Goal: Transaction & Acquisition: Purchase product/service

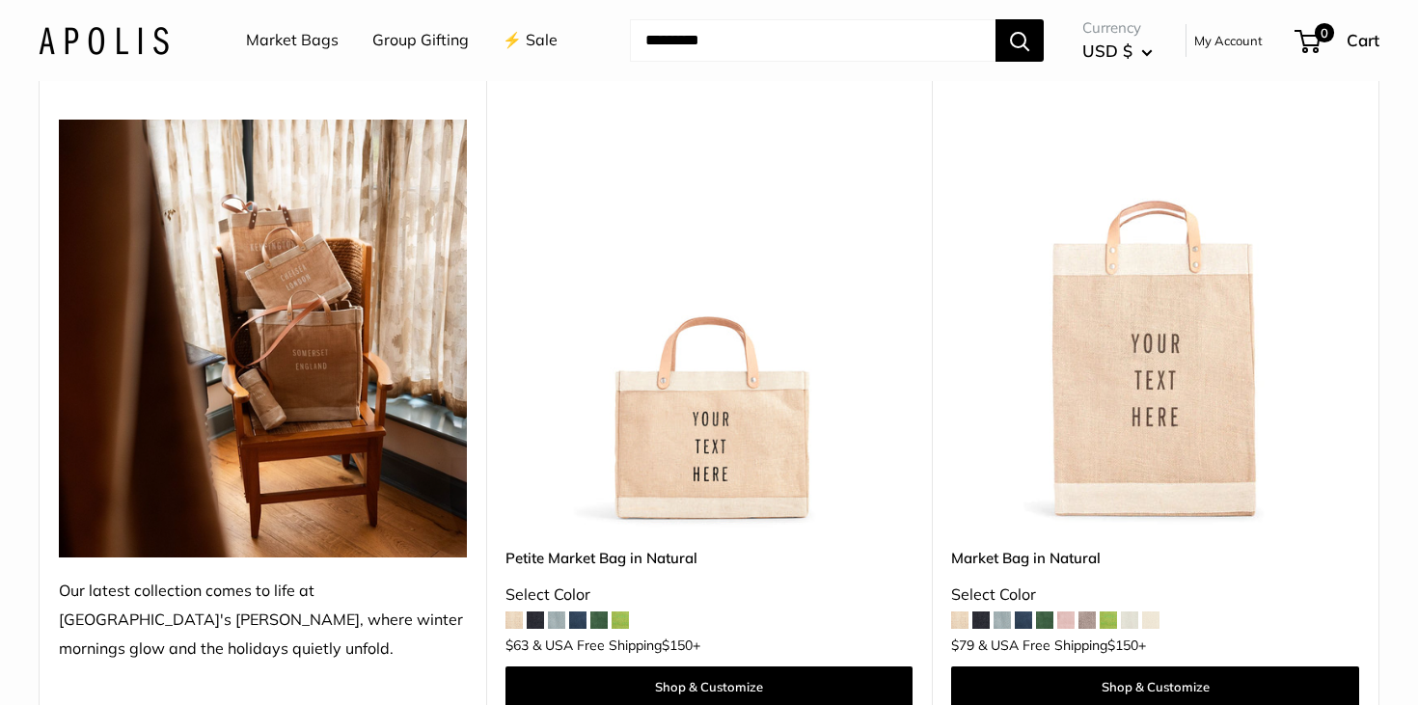
scroll to position [232, 0]
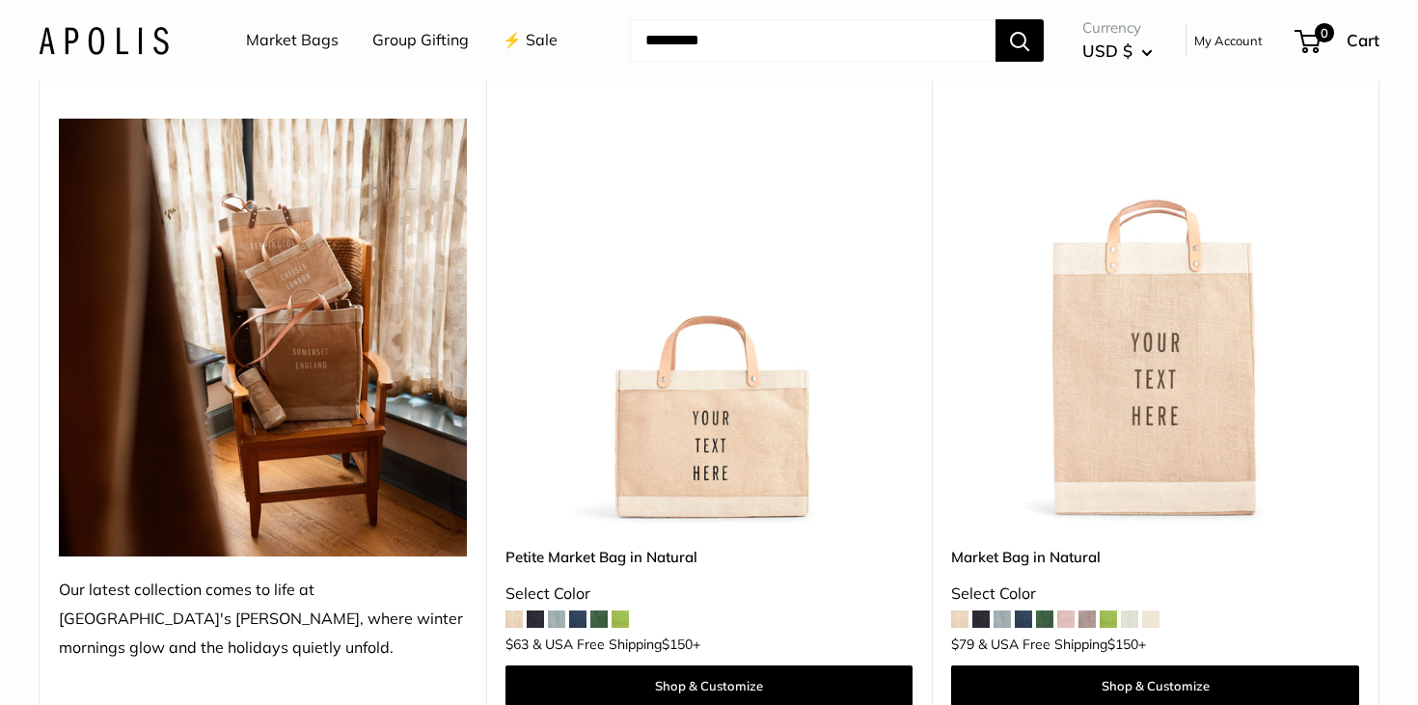
click at [0, 0] on img at bounding box center [0, 0] width 0 height 0
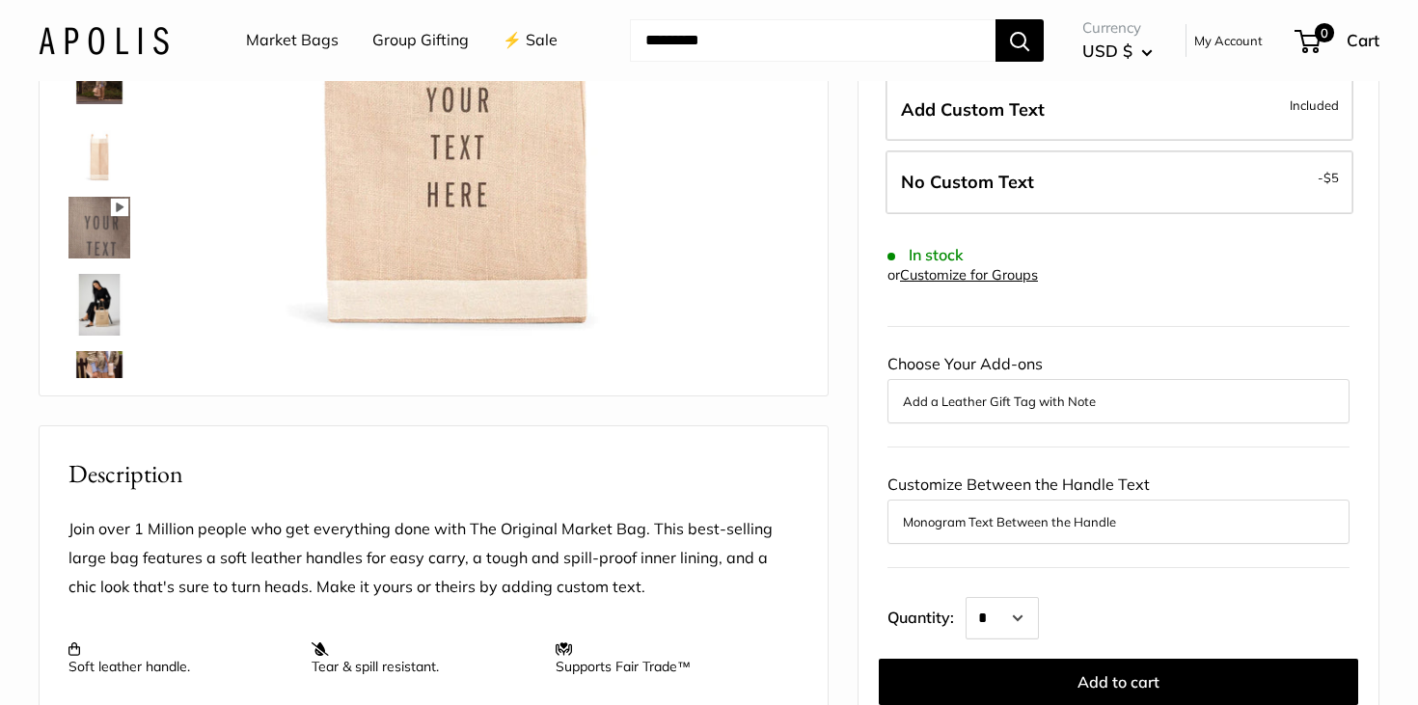
scroll to position [371, 0]
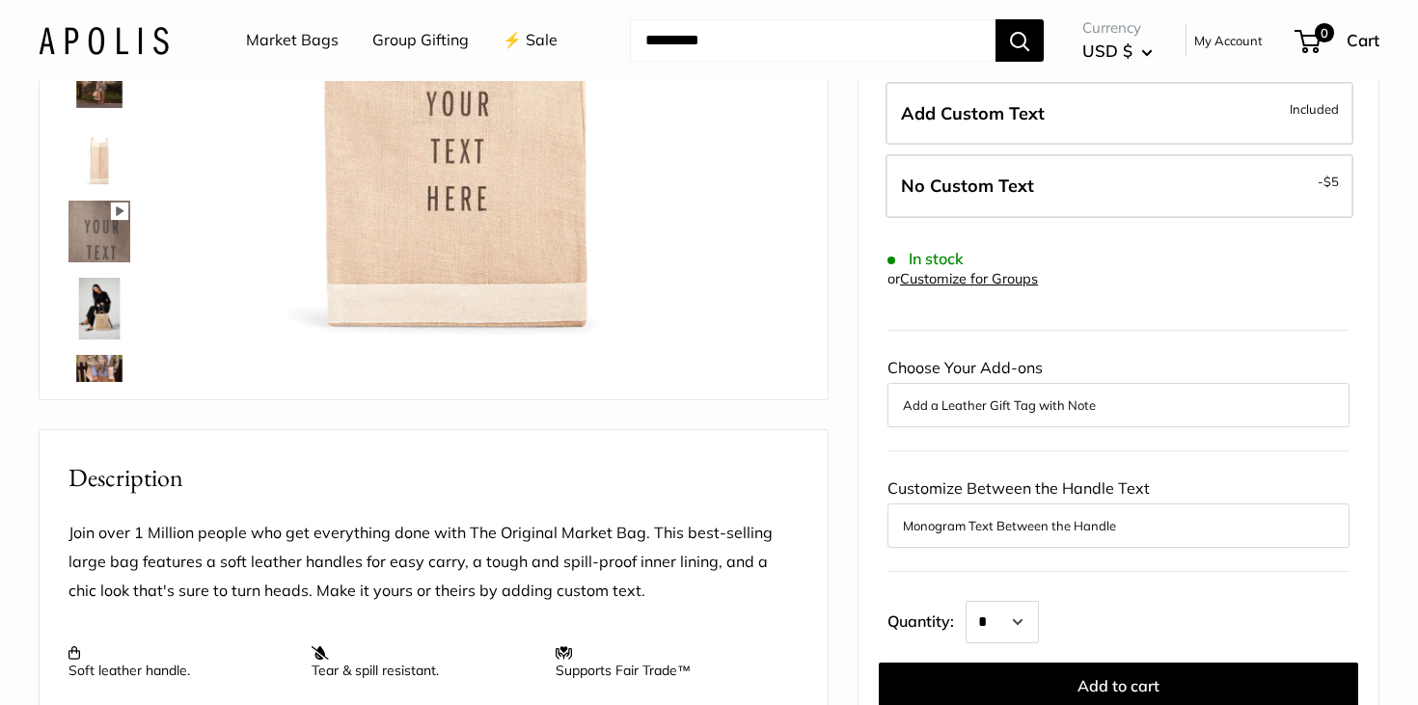
click at [1033, 534] on button "Monogram Text Between the Handle" at bounding box center [1118, 525] width 431 height 23
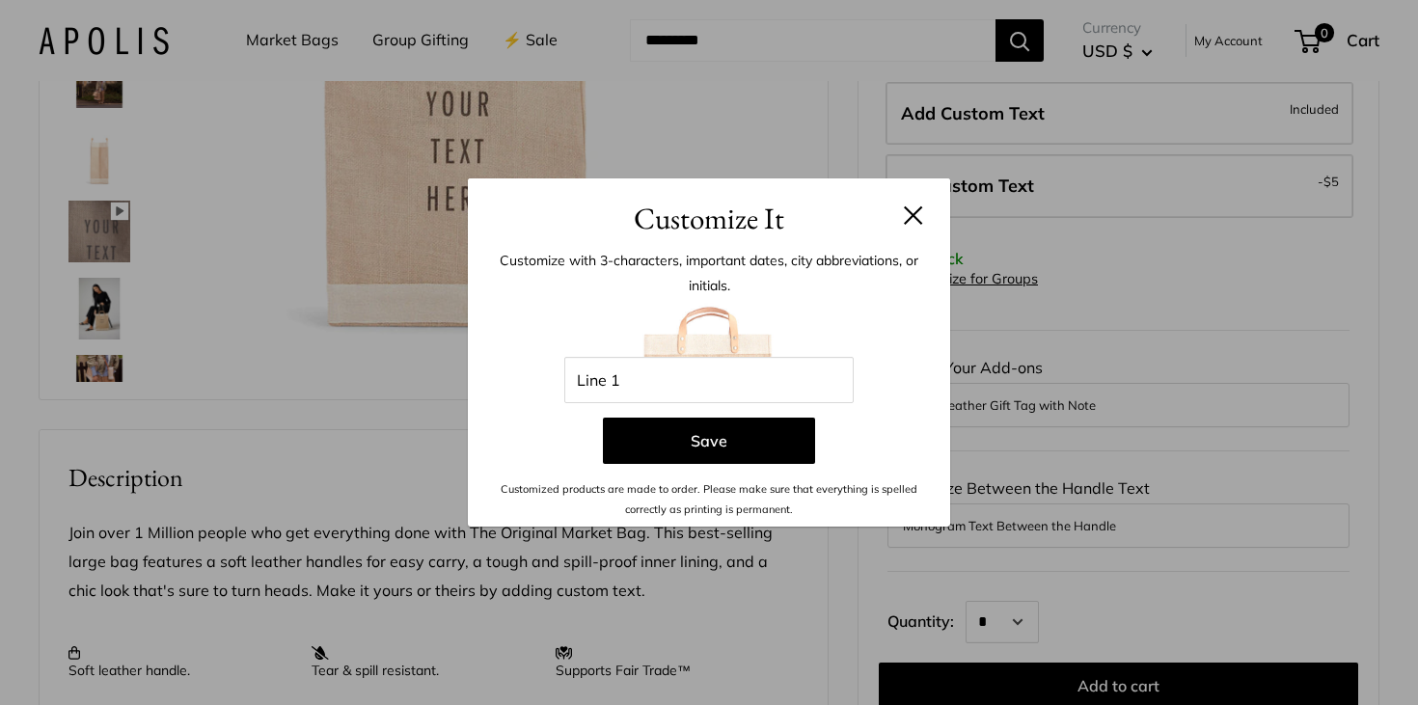
click at [912, 224] on button at bounding box center [913, 214] width 19 height 19
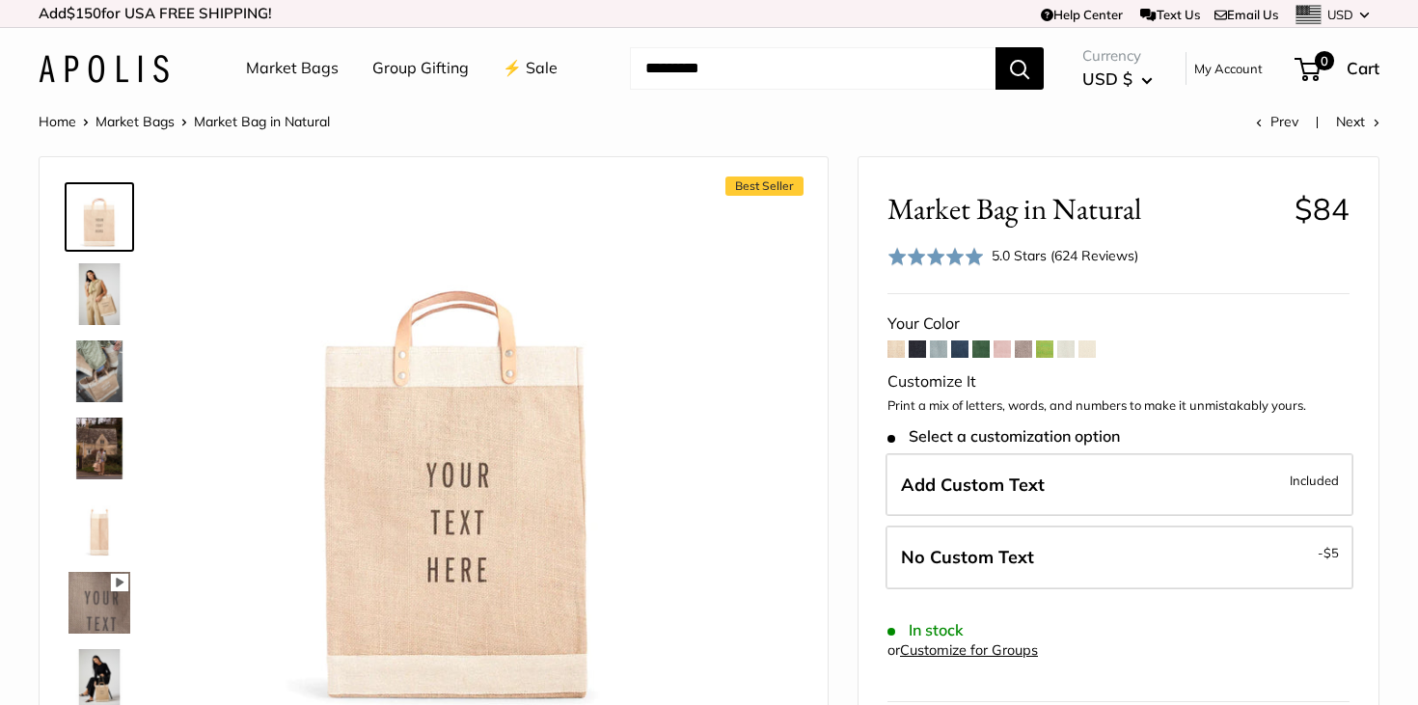
scroll to position [0, 0]
